Goal: Information Seeking & Learning: Learn about a topic

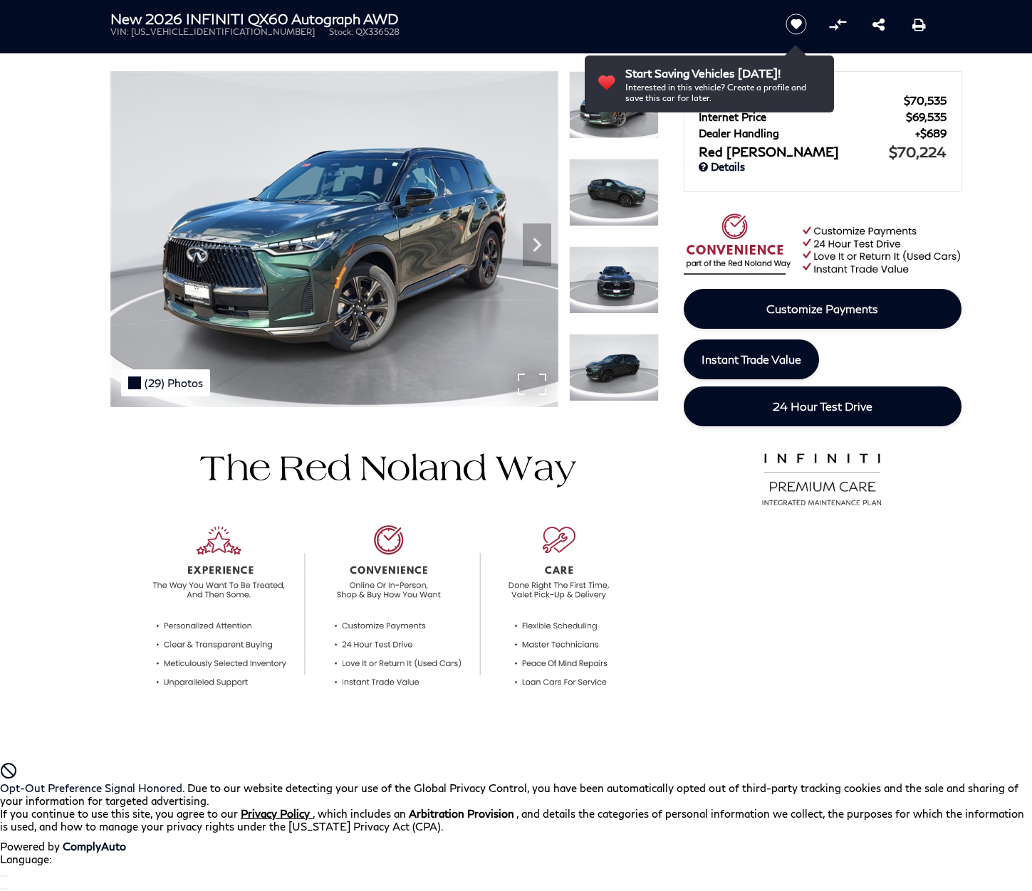
click at [164, 382] on div "(29) Photos" at bounding box center [165, 382] width 89 height 27
